Goal: Information Seeking & Learning: Learn about a topic

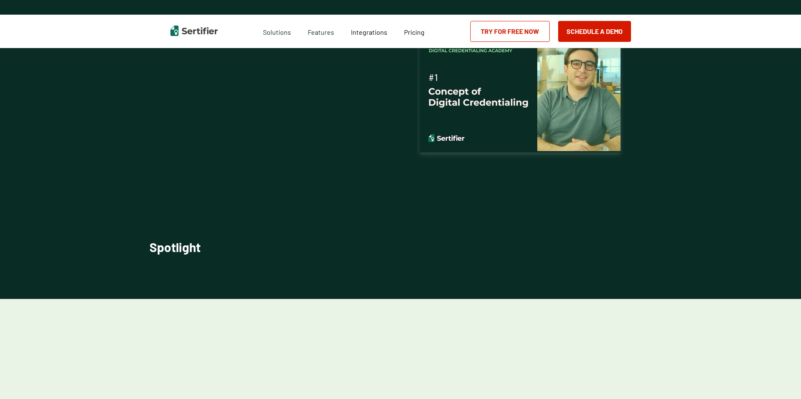
scroll to position [2153, 0]
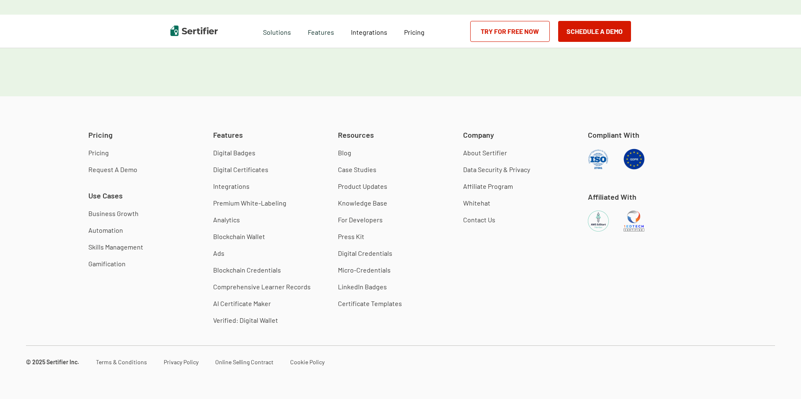
click at [487, 188] on link "Affiliate Program" at bounding box center [488, 186] width 50 height 8
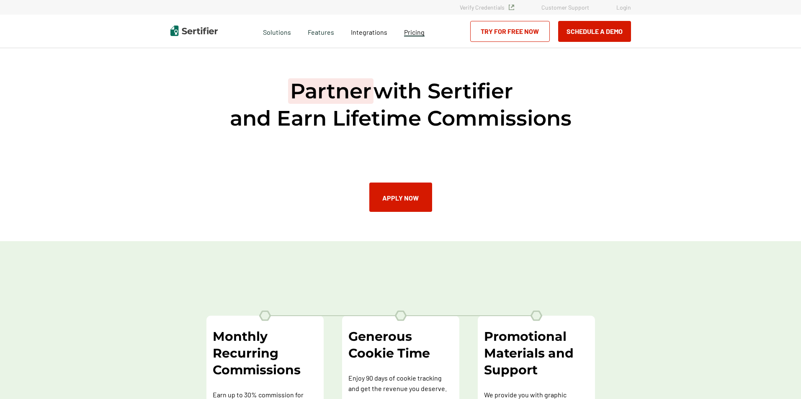
click at [420, 31] on span "Pricing" at bounding box center [414, 32] width 21 height 8
